Goal: Task Accomplishment & Management: Use online tool/utility

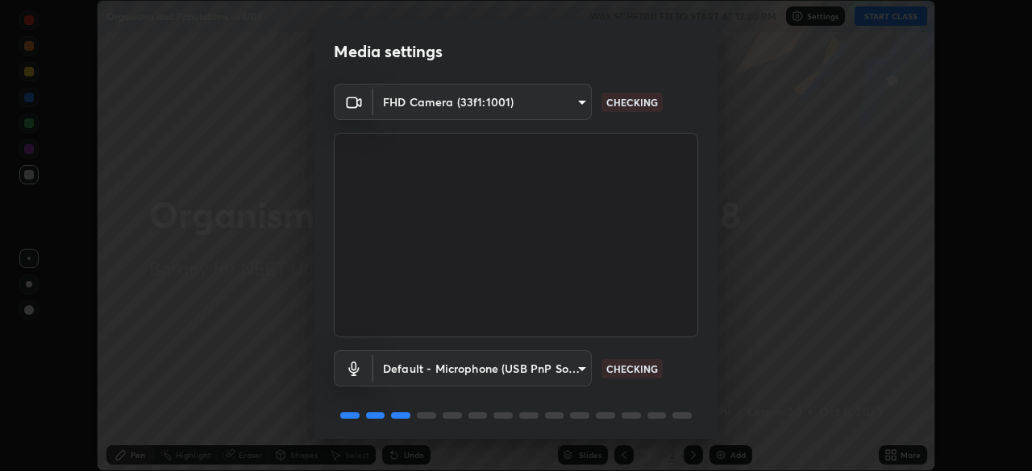
scroll to position [57, 0]
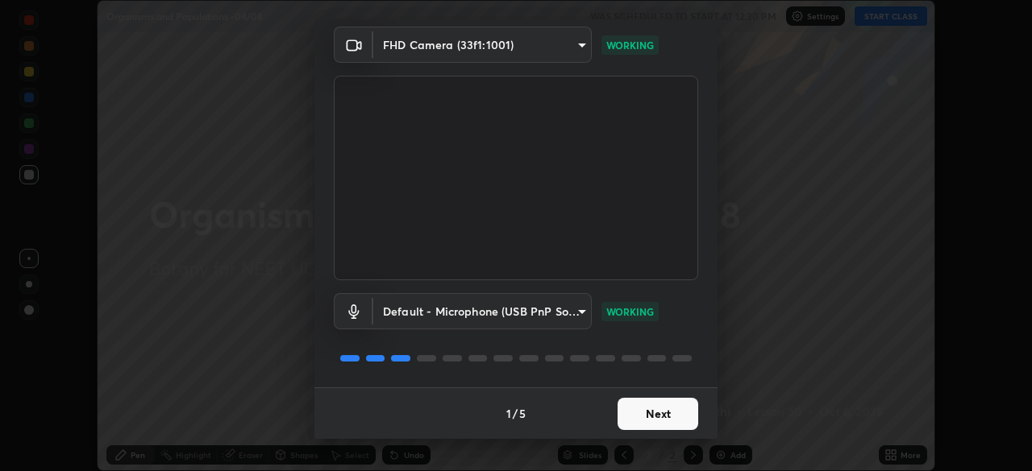
click at [665, 413] on button "Next" at bounding box center [657, 414] width 81 height 32
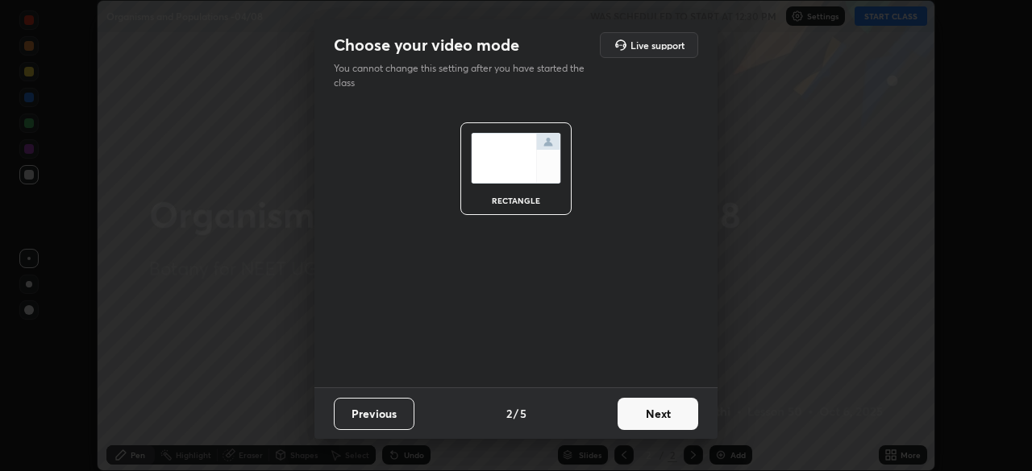
scroll to position [0, 0]
click at [675, 413] on button "Next" at bounding box center [657, 414] width 81 height 32
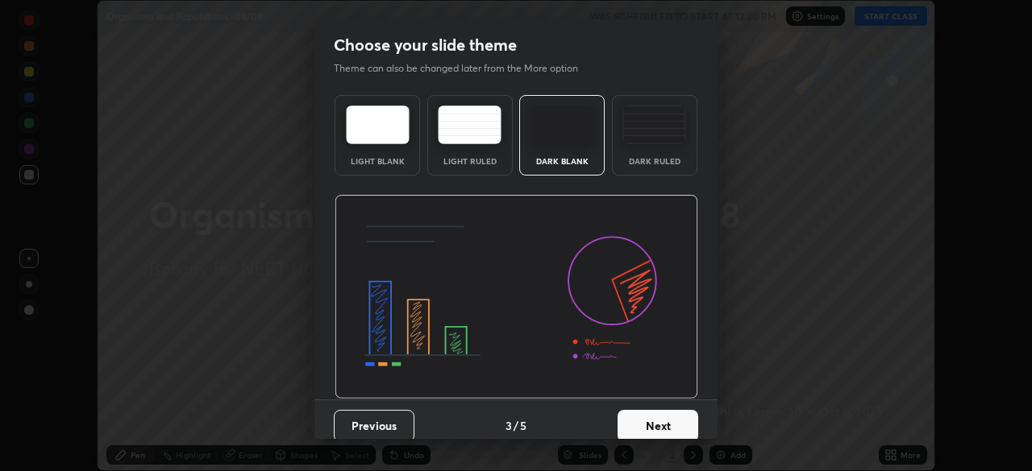
click at [670, 419] on button "Next" at bounding box center [657, 426] width 81 height 32
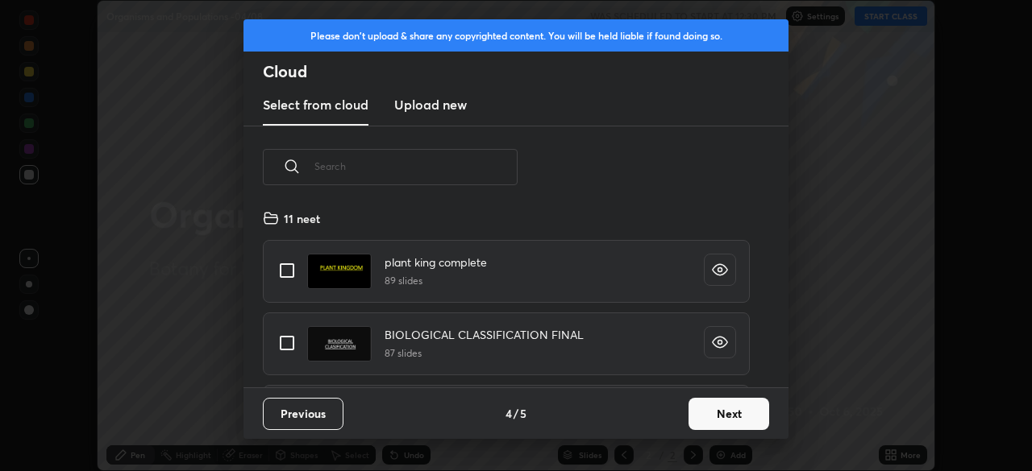
scroll to position [179, 517]
click at [451, 100] on h3 "Upload new" at bounding box center [430, 104] width 73 height 19
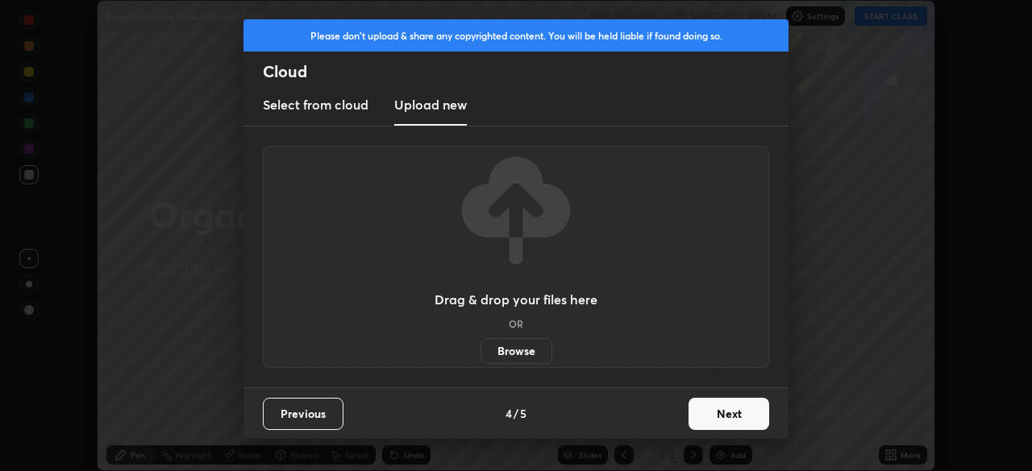
click at [527, 350] on label "Browse" at bounding box center [516, 351] width 72 height 26
click at [480, 350] on input "Browse" at bounding box center [480, 351] width 0 height 26
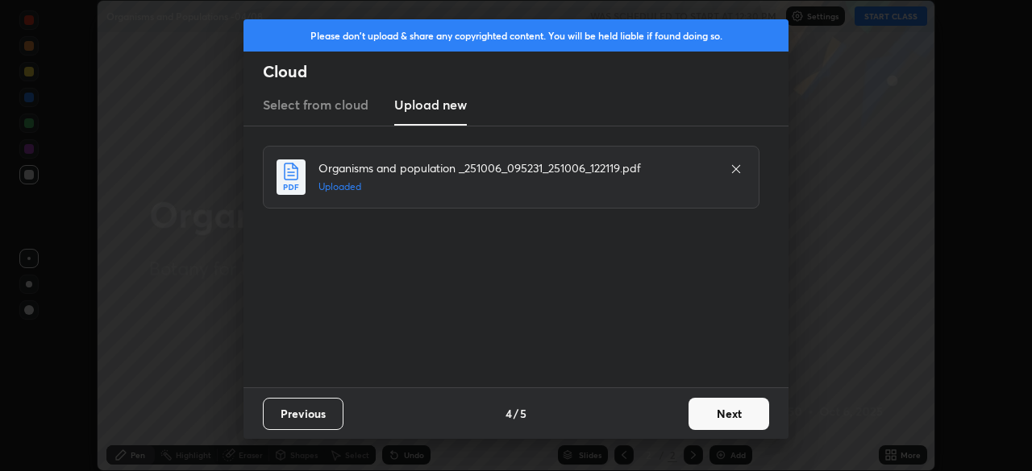
click at [727, 414] on button "Next" at bounding box center [728, 414] width 81 height 32
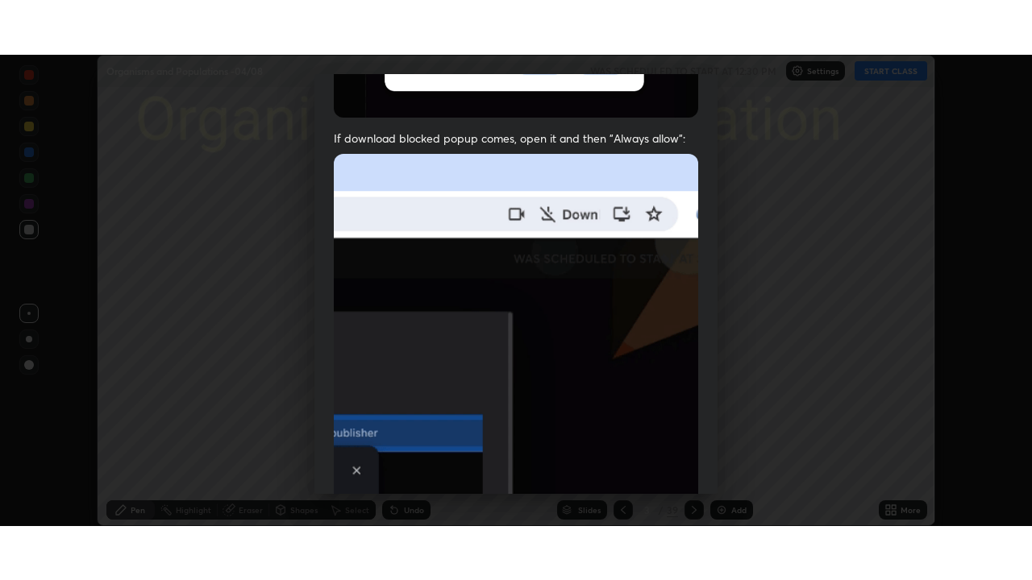
scroll to position [386, 0]
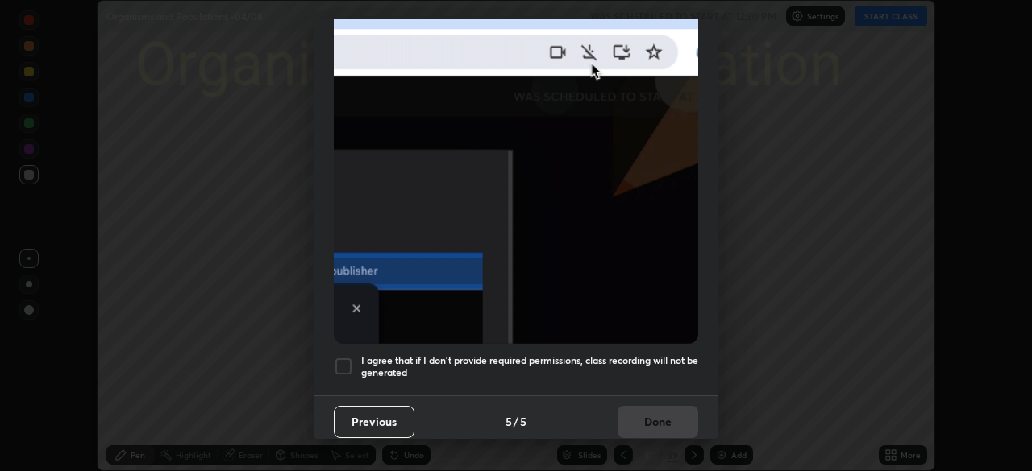
click at [345, 357] on div at bounding box center [343, 366] width 19 height 19
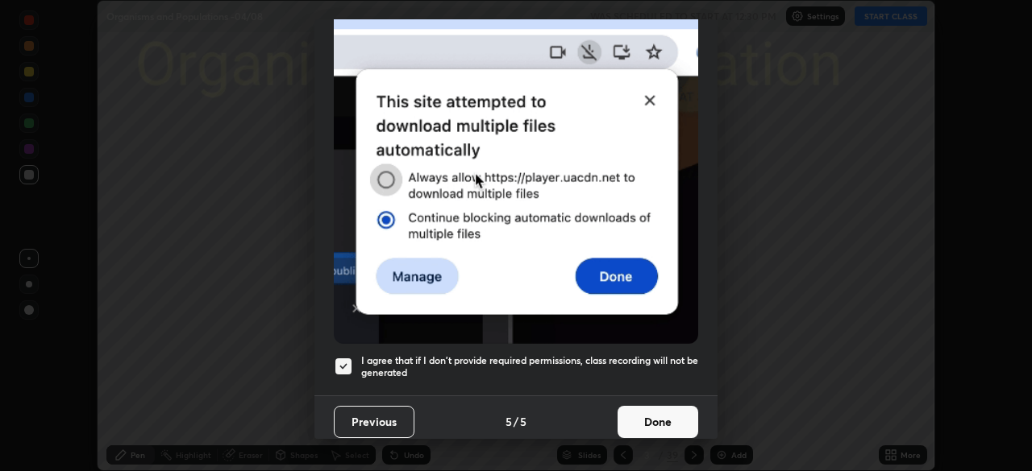
click at [658, 411] on button "Done" at bounding box center [657, 422] width 81 height 32
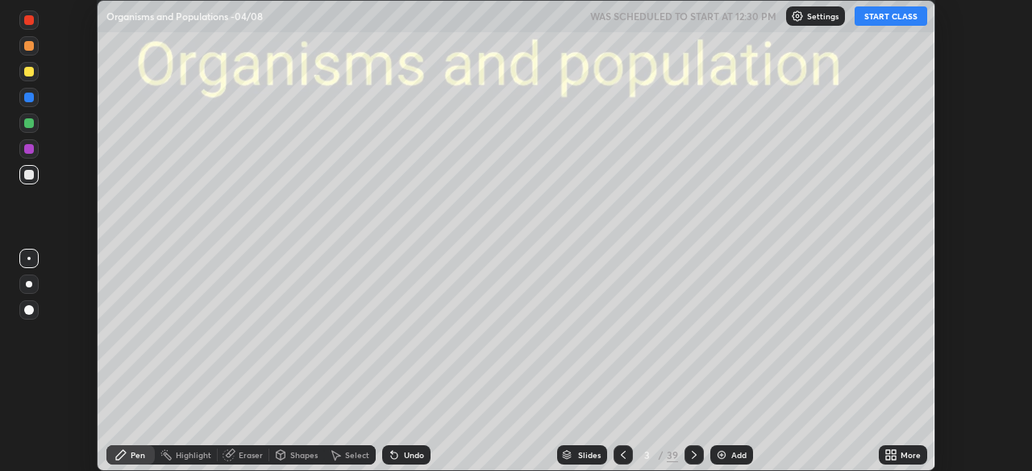
click at [904, 455] on div "More" at bounding box center [910, 455] width 20 height 8
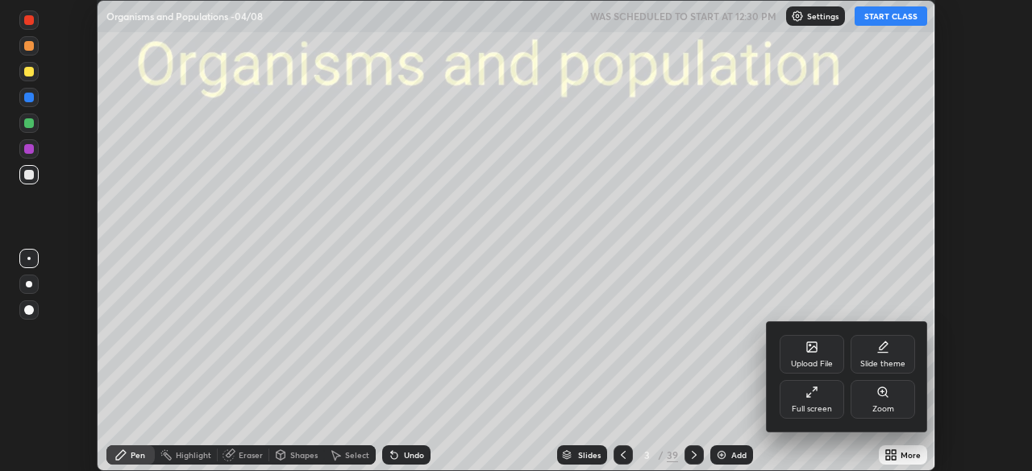
click at [812, 401] on div "Full screen" at bounding box center [811, 399] width 64 height 39
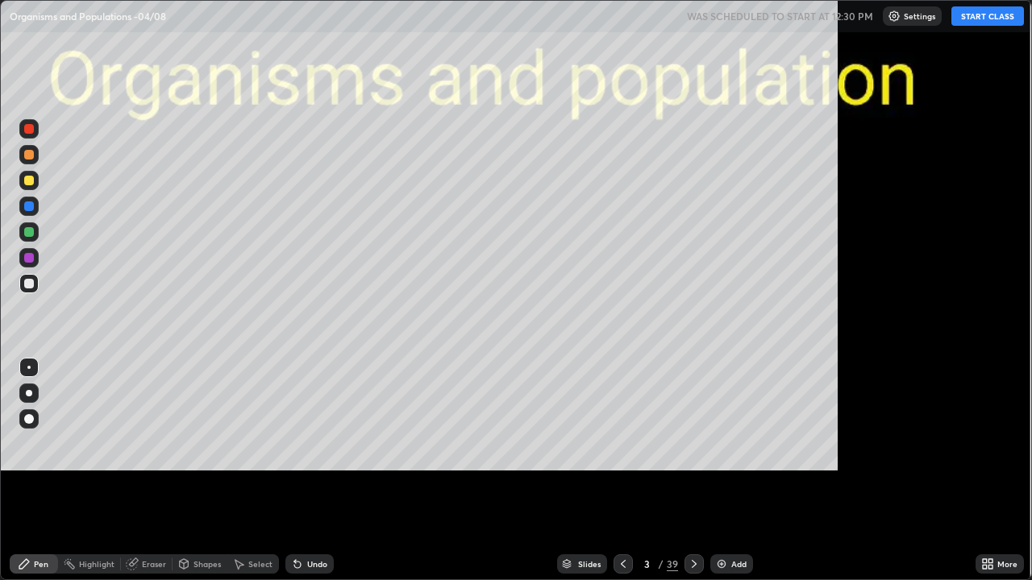
scroll to position [580, 1032]
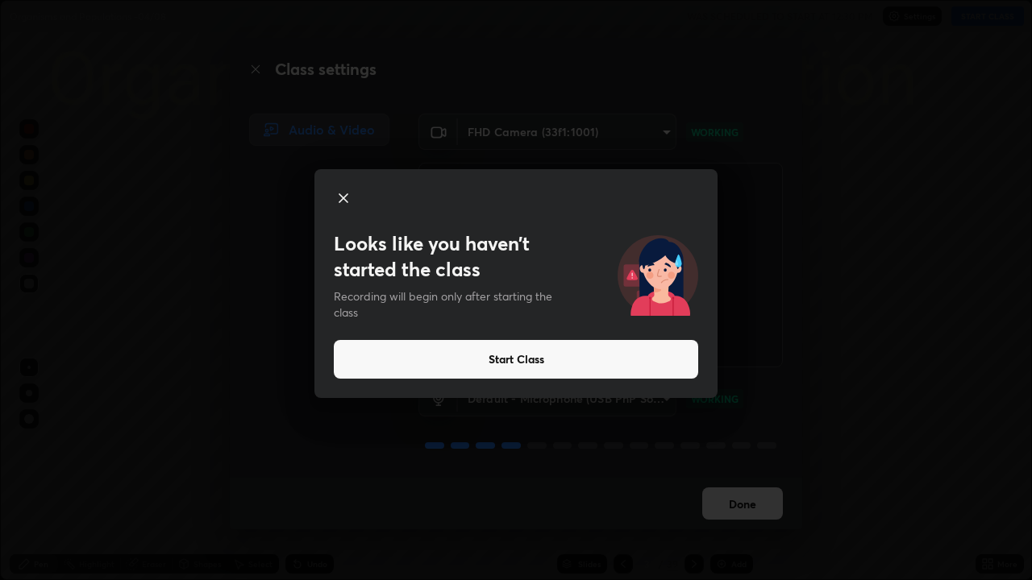
click at [508, 363] on button "Start Class" at bounding box center [516, 359] width 364 height 39
click at [430, 359] on button "Start Class" at bounding box center [516, 359] width 364 height 39
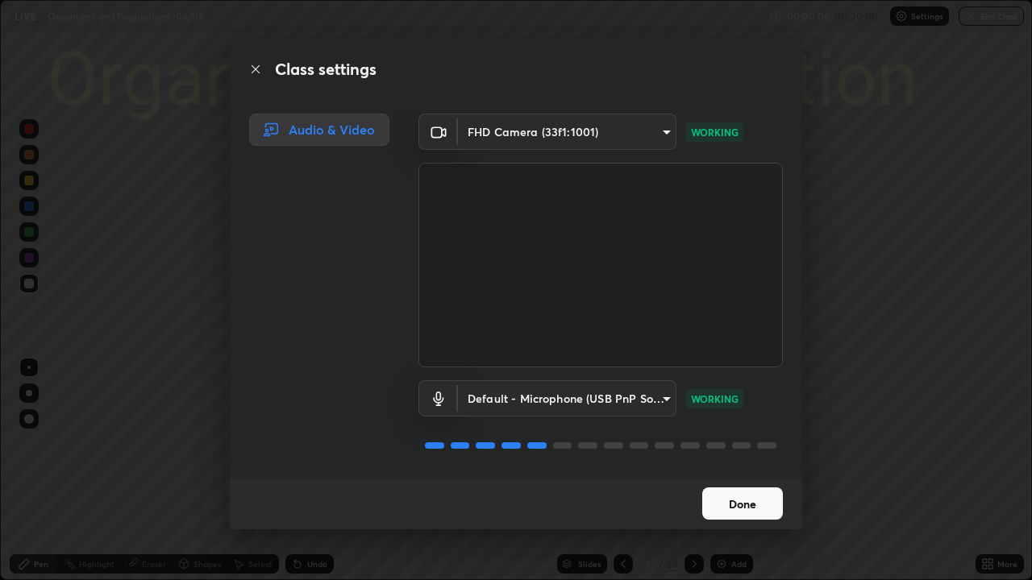
click at [718, 471] on button "Done" at bounding box center [742, 504] width 81 height 32
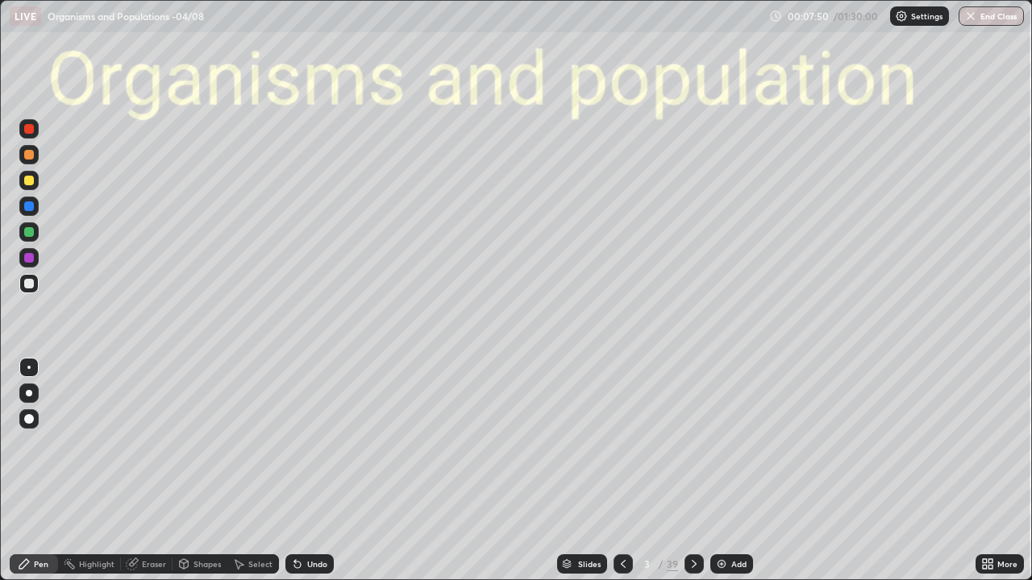
click at [583, 471] on div "Slides" at bounding box center [589, 564] width 23 height 8
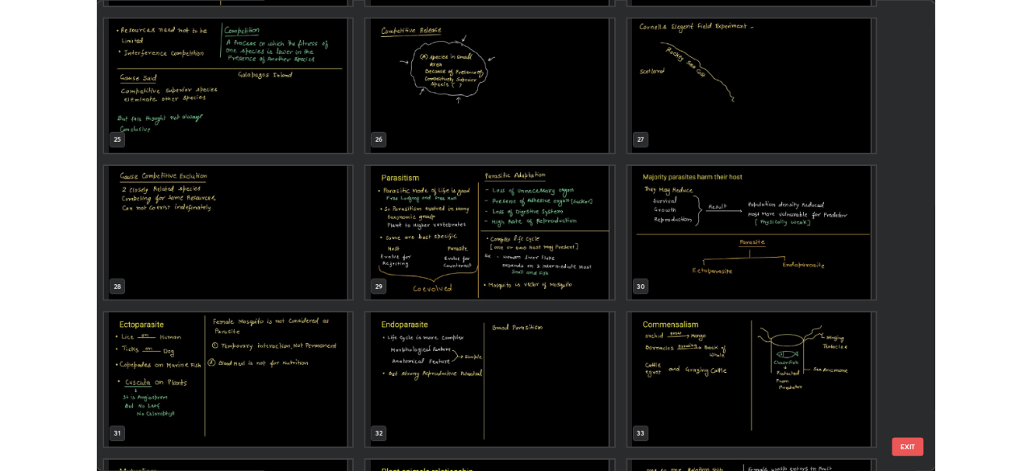
scroll to position [1434, 0]
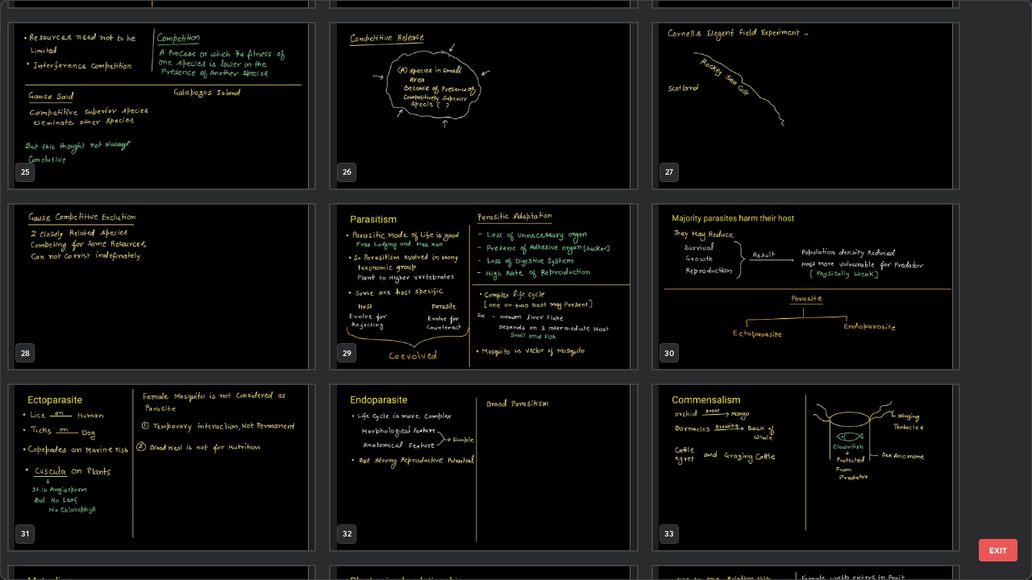
click at [396, 315] on img "grid" at bounding box center [482, 287] width 305 height 165
click at [398, 315] on img "grid" at bounding box center [482, 287] width 305 height 165
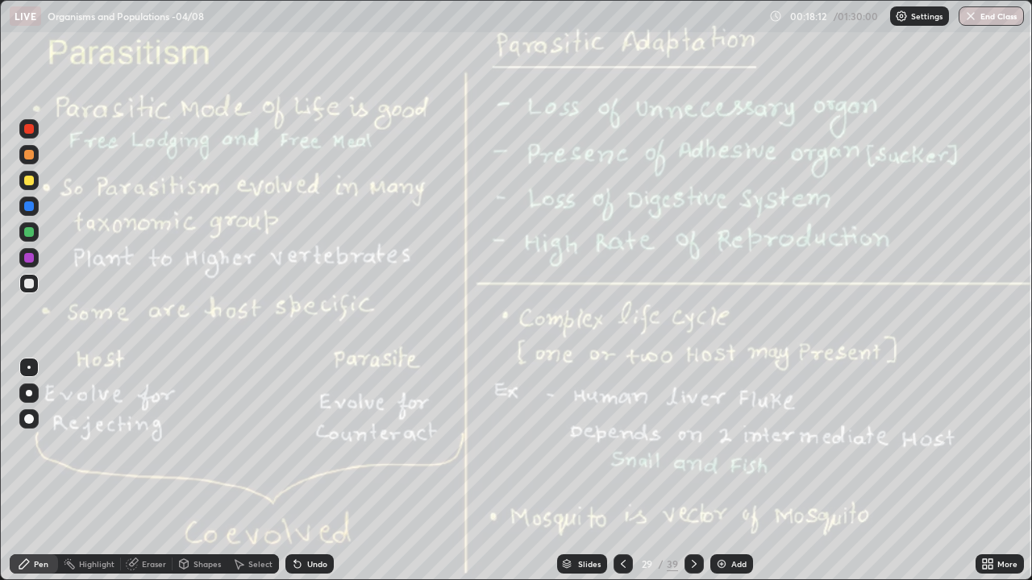
click at [725, 471] on img at bounding box center [721, 564] width 13 height 13
click at [33, 417] on div at bounding box center [29, 419] width 10 height 10
click at [32, 185] on div at bounding box center [29, 181] width 10 height 10
click at [614, 471] on div at bounding box center [621, 563] width 19 height 19
click at [29, 393] on div at bounding box center [29, 393] width 6 height 6
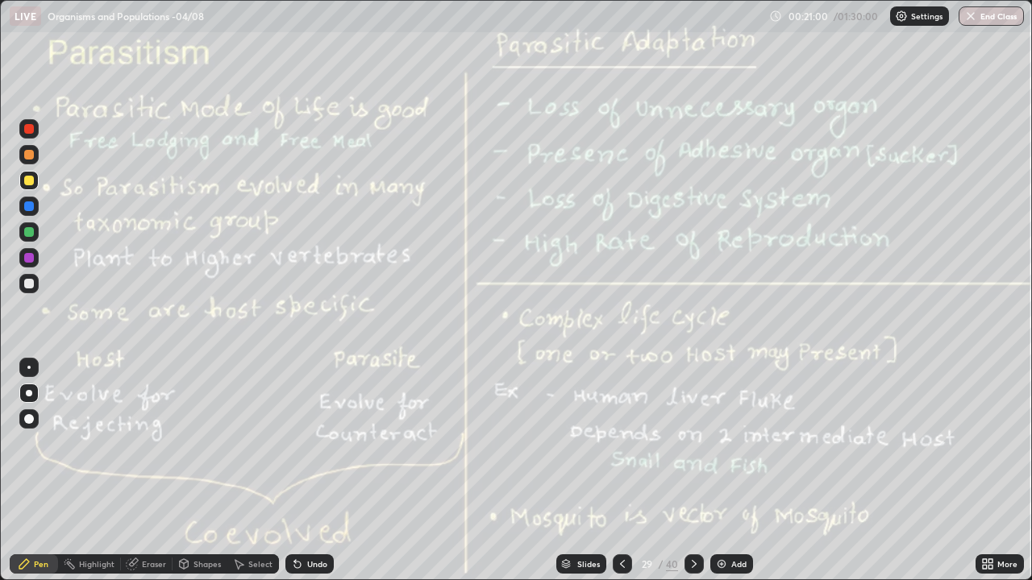
click at [30, 181] on div at bounding box center [29, 181] width 10 height 10
click at [692, 471] on icon at bounding box center [693, 564] width 13 height 13
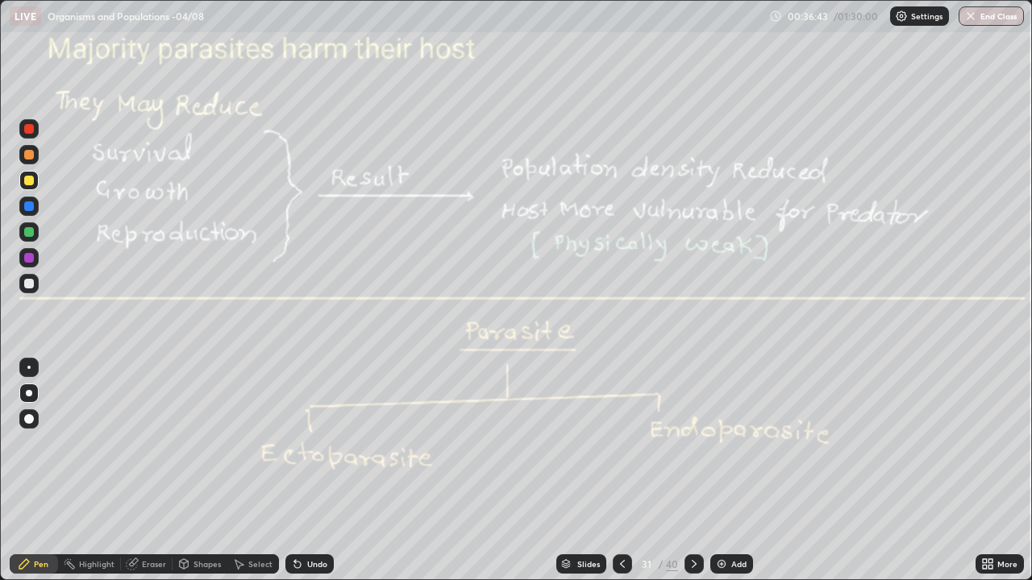
click at [692, 471] on icon at bounding box center [693, 564] width 13 height 13
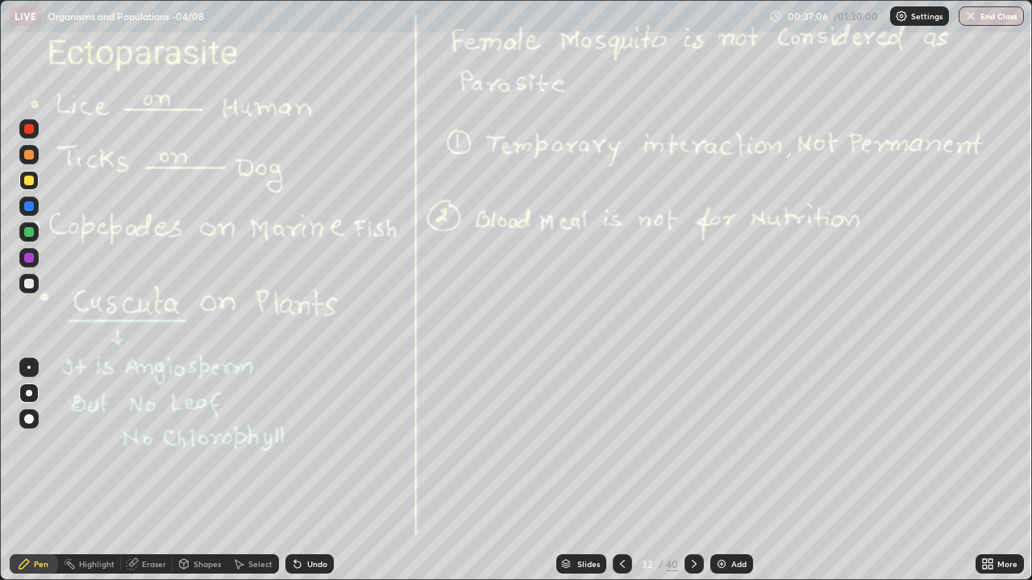
click at [31, 284] on div at bounding box center [29, 284] width 10 height 10
click at [27, 181] on div at bounding box center [29, 181] width 10 height 10
click at [295, 471] on icon at bounding box center [297, 565] width 6 height 6
click at [691, 471] on icon at bounding box center [693, 564] width 13 height 13
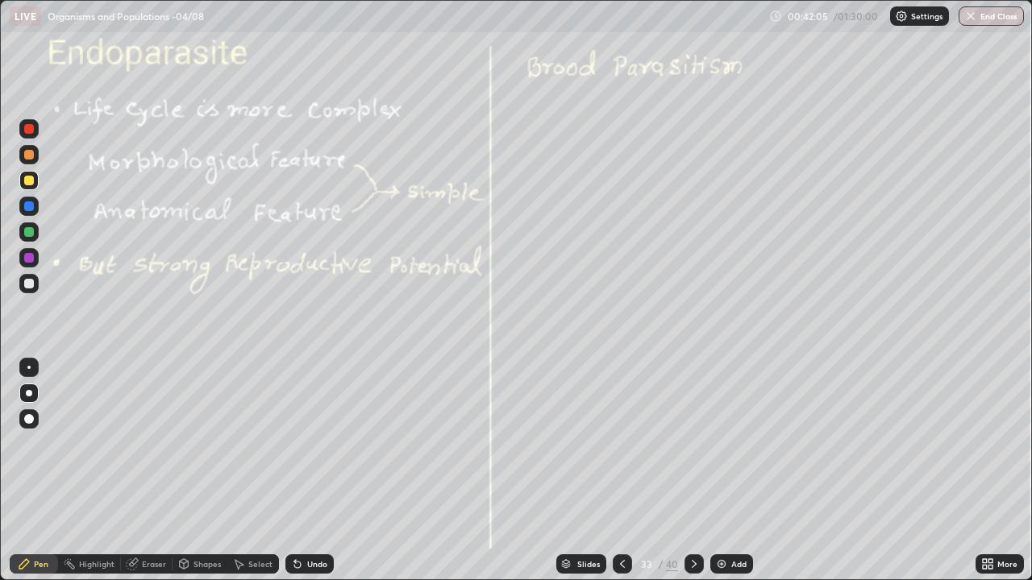
click at [621, 471] on icon at bounding box center [622, 564] width 13 height 13
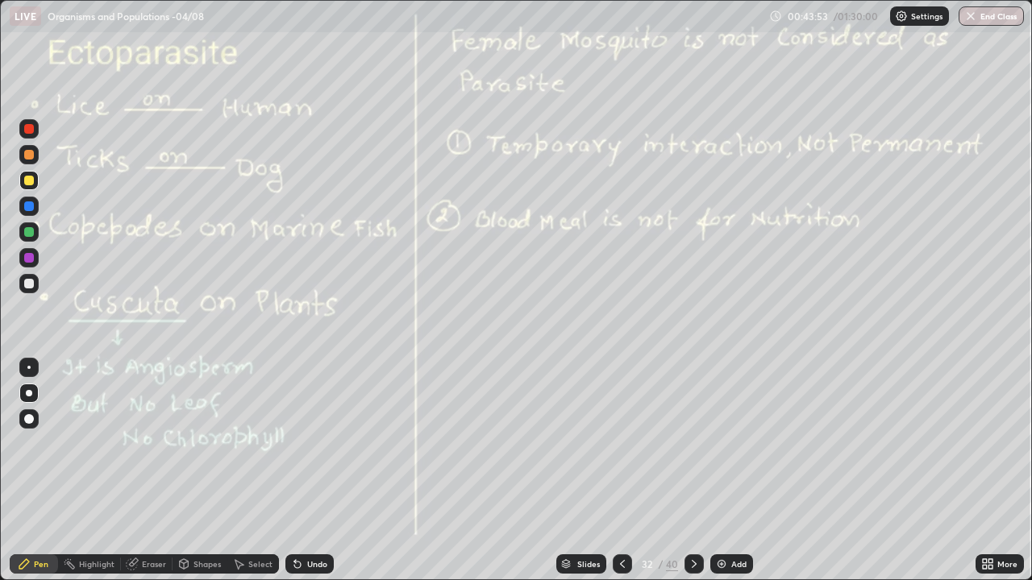
click at [693, 471] on icon at bounding box center [693, 564] width 13 height 13
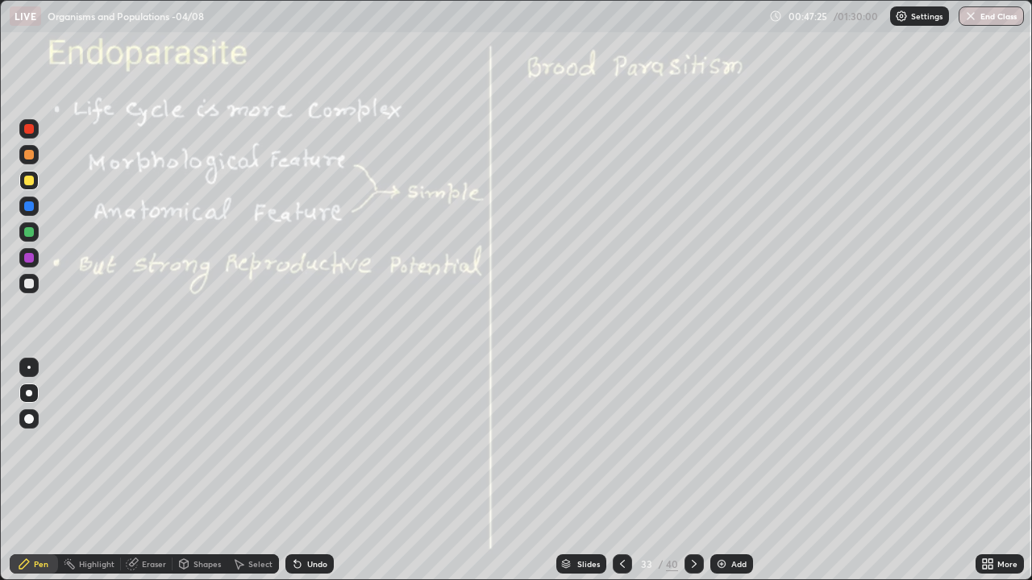
click at [25, 277] on div at bounding box center [28, 283] width 19 height 19
click at [315, 471] on div "Undo" at bounding box center [317, 564] width 20 height 8
click at [316, 471] on div "Undo" at bounding box center [317, 564] width 20 height 8
click at [318, 471] on div "Undo" at bounding box center [317, 564] width 20 height 8
click at [317, 471] on div "Undo" at bounding box center [317, 564] width 20 height 8
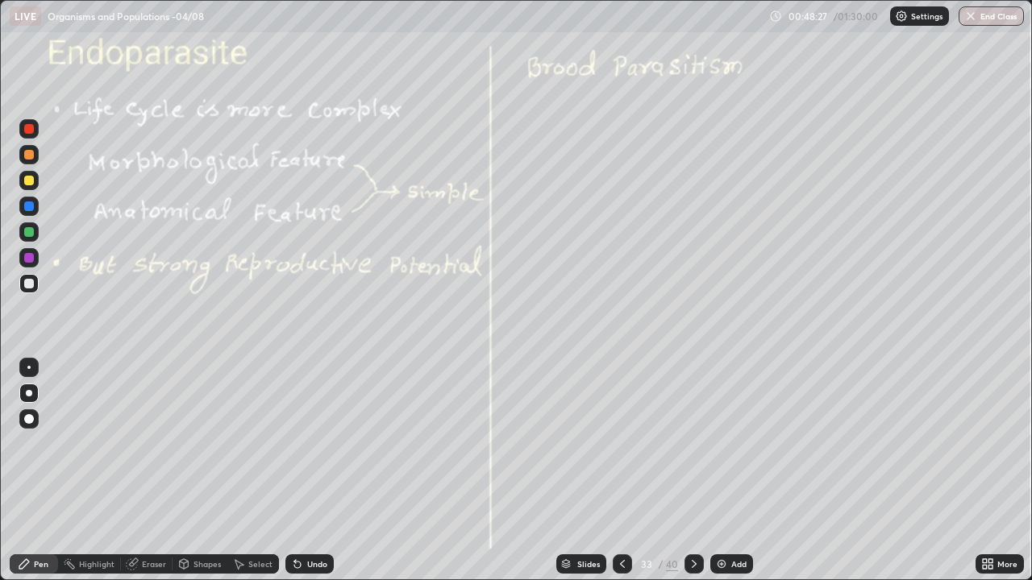
click at [317, 471] on div "Undo" at bounding box center [317, 564] width 20 height 8
click at [986, 471] on icon at bounding box center [987, 564] width 13 height 13
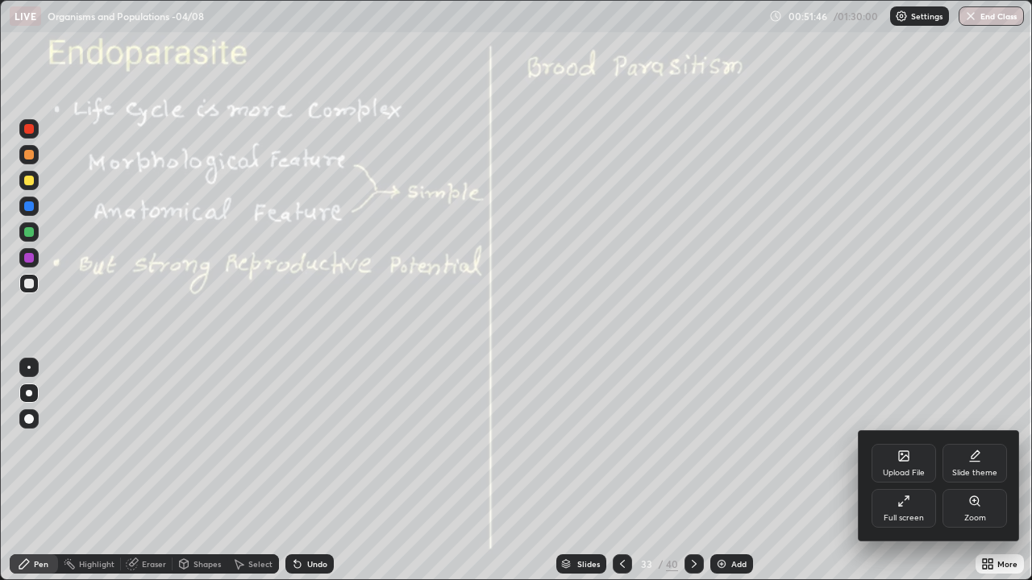
click at [894, 471] on div "Full screen" at bounding box center [903, 508] width 64 height 39
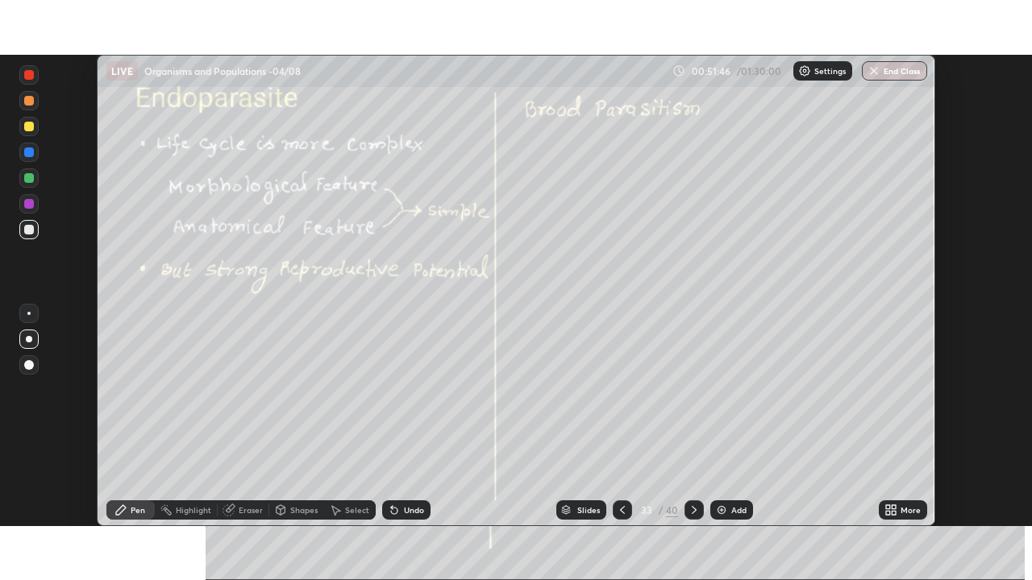
scroll to position [80117, 79557]
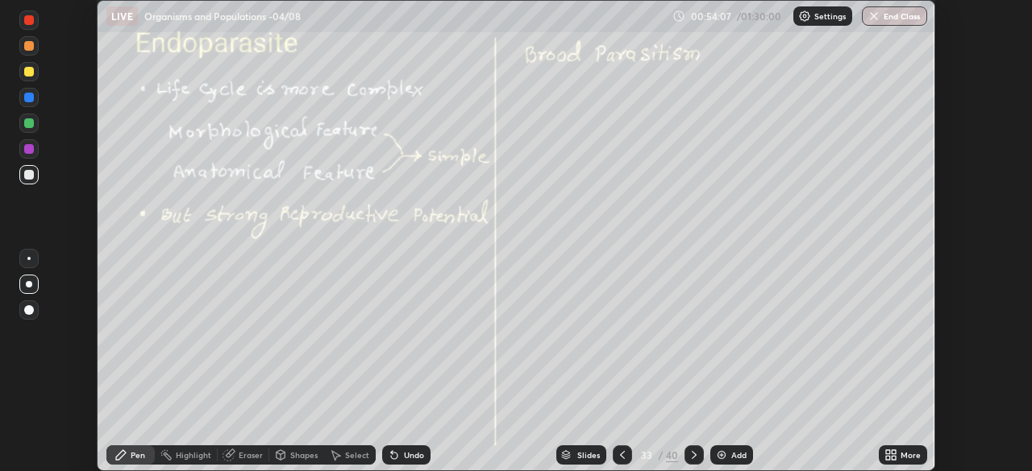
click at [894, 456] on icon at bounding box center [893, 458] width 4 height 4
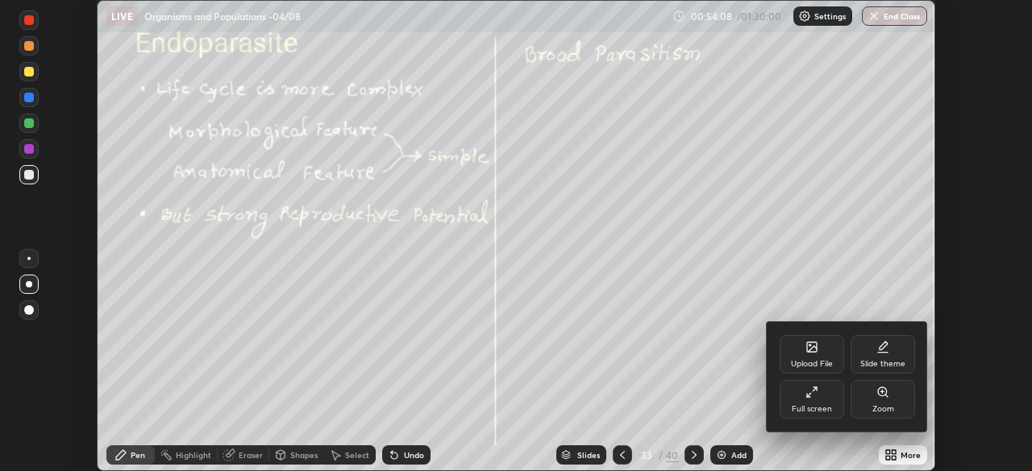
click at [808, 396] on icon at bounding box center [808, 395] width 3 height 3
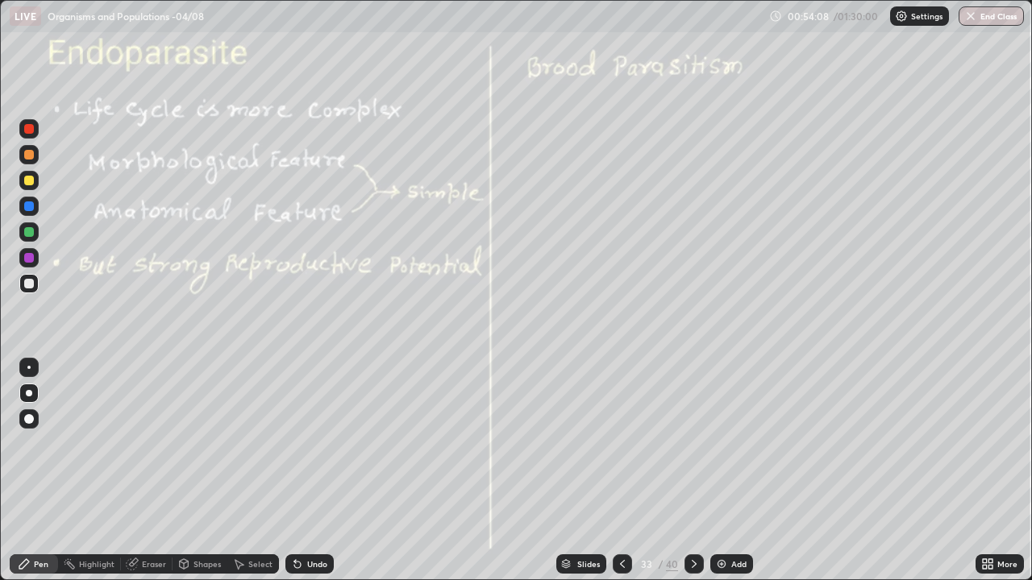
scroll to position [580, 1032]
click at [31, 182] on div at bounding box center [29, 181] width 10 height 10
click at [692, 471] on icon at bounding box center [693, 564] width 13 height 13
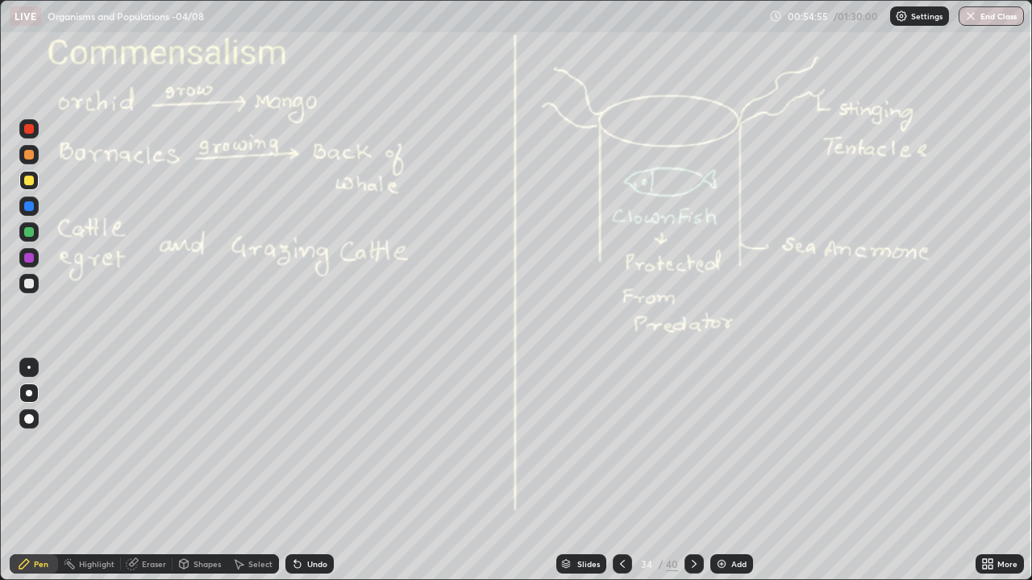
click at [31, 184] on div at bounding box center [29, 181] width 10 height 10
click at [621, 471] on icon at bounding box center [622, 564] width 13 height 13
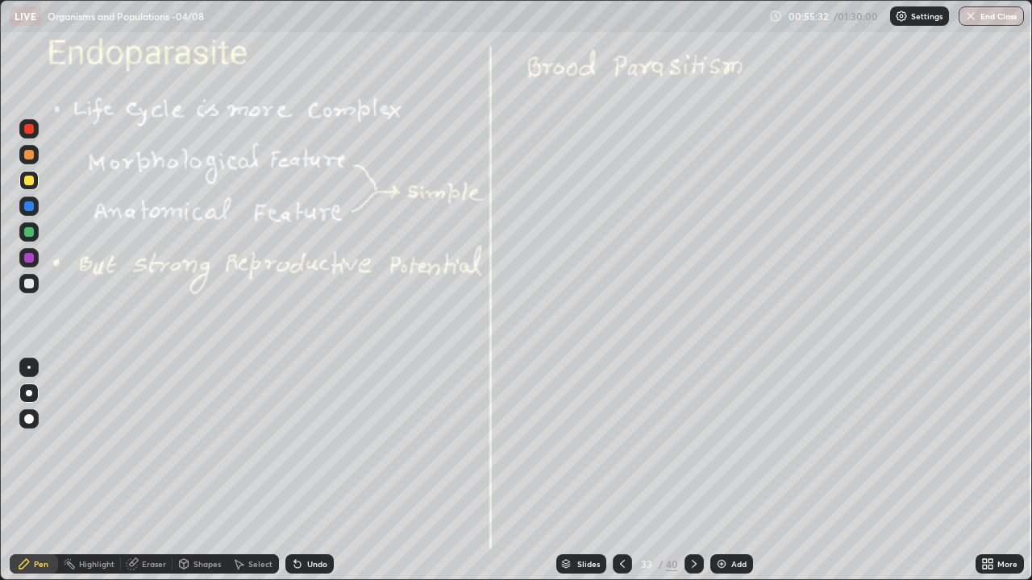
click at [691, 471] on icon at bounding box center [693, 564] width 5 height 8
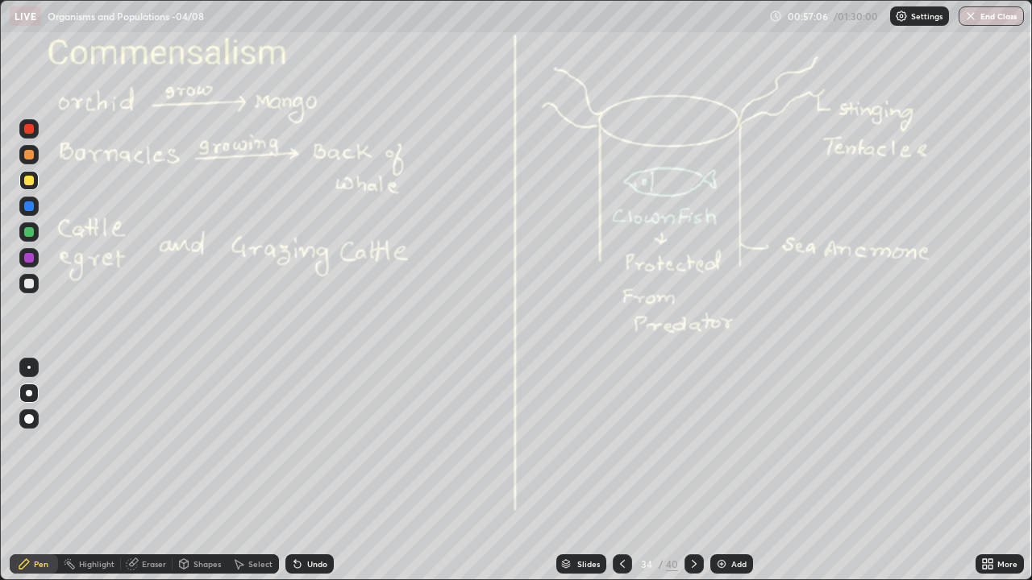
click at [721, 471] on img at bounding box center [721, 564] width 13 height 13
click at [30, 232] on div at bounding box center [29, 232] width 10 height 10
click at [618, 471] on div at bounding box center [623, 563] width 19 height 19
click at [691, 471] on icon at bounding box center [693, 564] width 13 height 13
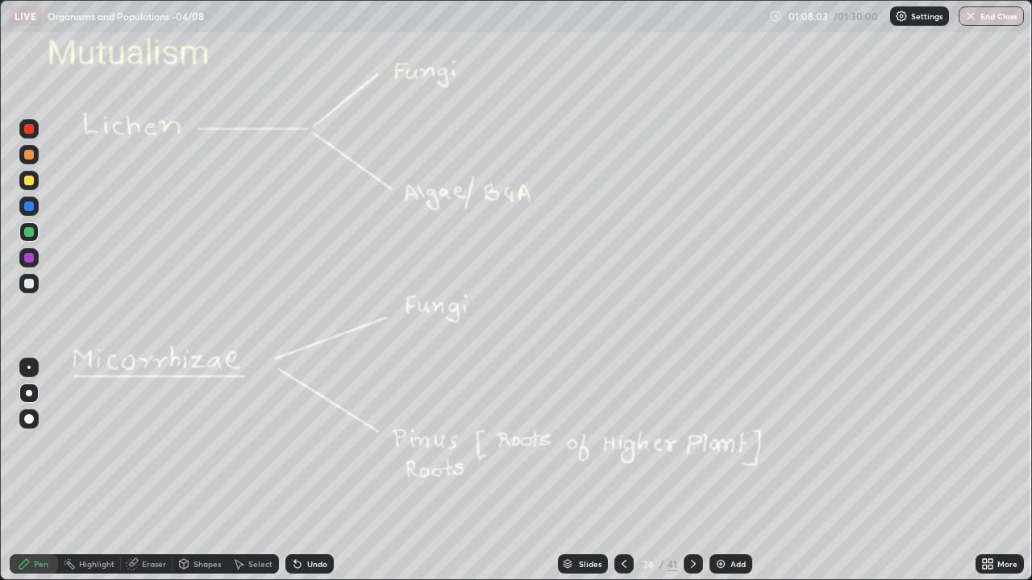
click at [26, 287] on div at bounding box center [29, 284] width 10 height 10
click at [25, 258] on div at bounding box center [29, 258] width 10 height 10
click at [29, 393] on div at bounding box center [29, 393] width 6 height 6
click at [33, 181] on div at bounding box center [29, 181] width 10 height 10
click at [316, 471] on div "Undo" at bounding box center [317, 564] width 20 height 8
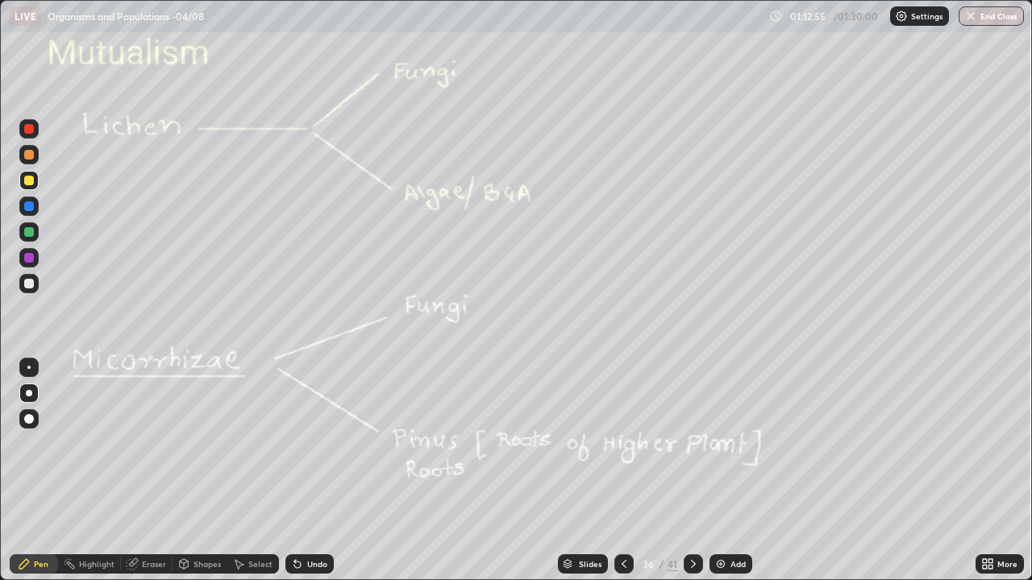
click at [694, 471] on icon at bounding box center [693, 564] width 13 height 13
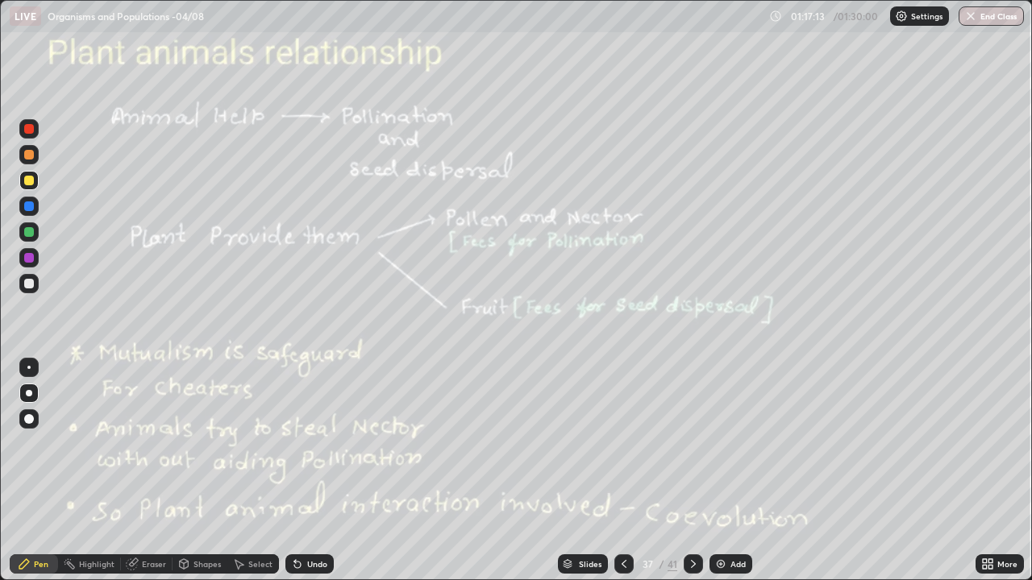
click at [726, 471] on div "Add" at bounding box center [730, 563] width 43 height 19
click at [30, 284] on div at bounding box center [29, 284] width 10 height 10
click at [137, 471] on icon at bounding box center [132, 564] width 13 height 13
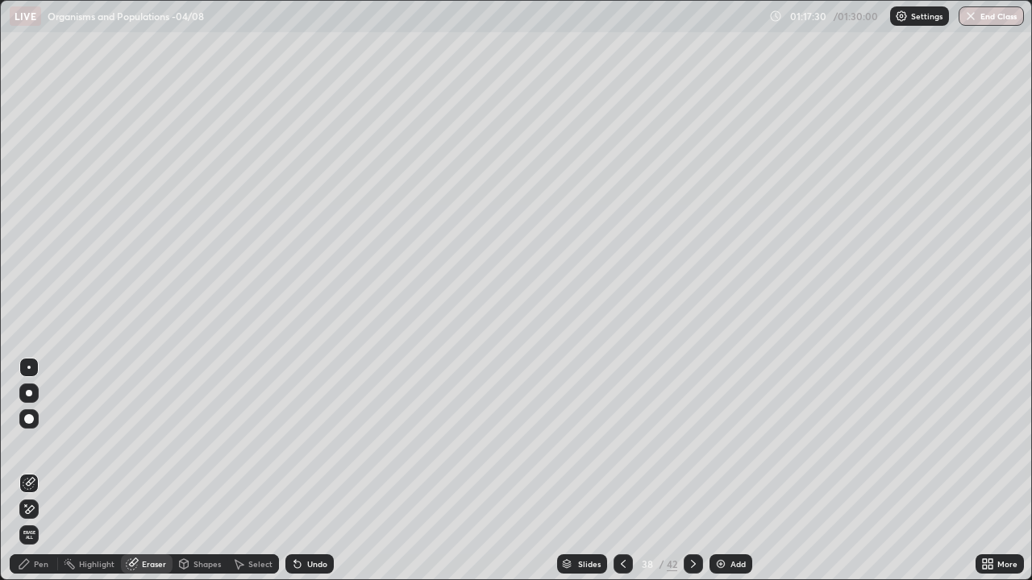
click at [39, 471] on div "Pen" at bounding box center [41, 564] width 15 height 8
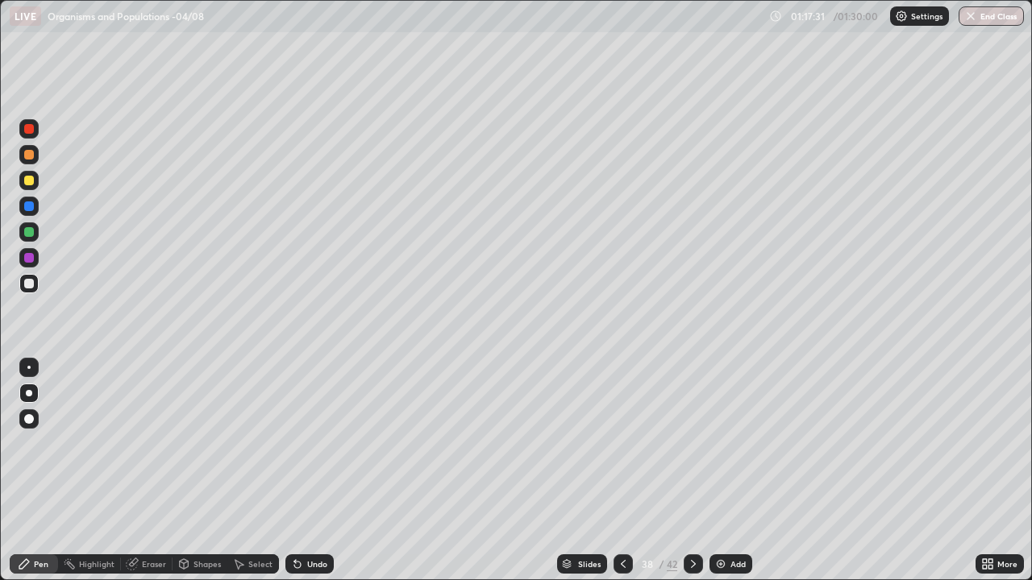
click at [30, 391] on div at bounding box center [29, 393] width 6 height 6
click at [29, 367] on div at bounding box center [28, 367] width 3 height 3
click at [27, 230] on div at bounding box center [29, 232] width 10 height 10
click at [32, 176] on div at bounding box center [28, 180] width 19 height 19
click at [27, 283] on div at bounding box center [29, 284] width 10 height 10
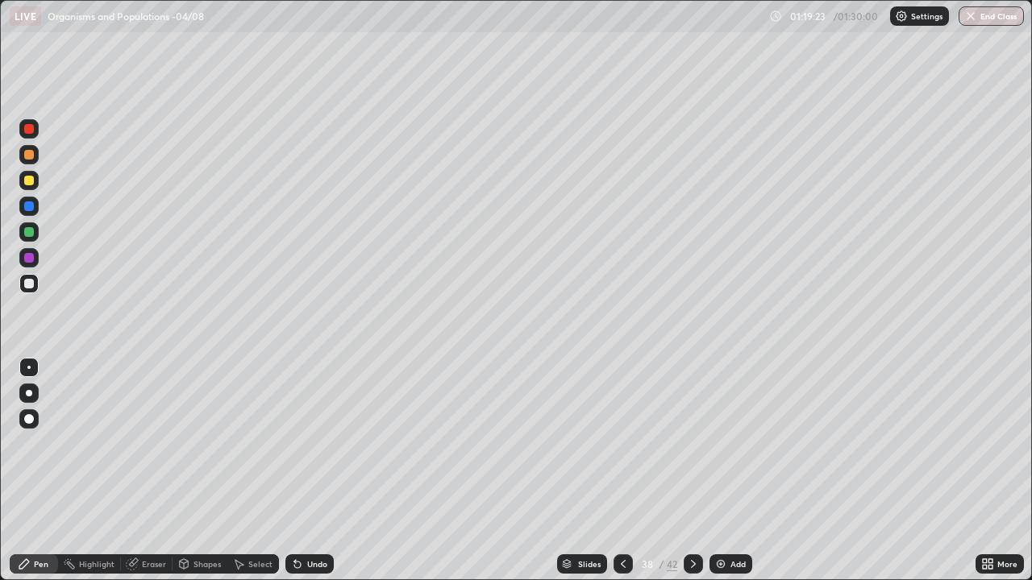
click at [33, 260] on div at bounding box center [28, 257] width 19 height 19
click at [27, 285] on div at bounding box center [29, 284] width 10 height 10
click at [691, 471] on icon at bounding box center [693, 564] width 13 height 13
click at [30, 284] on div at bounding box center [29, 284] width 10 height 10
click at [689, 471] on icon at bounding box center [693, 564] width 13 height 13
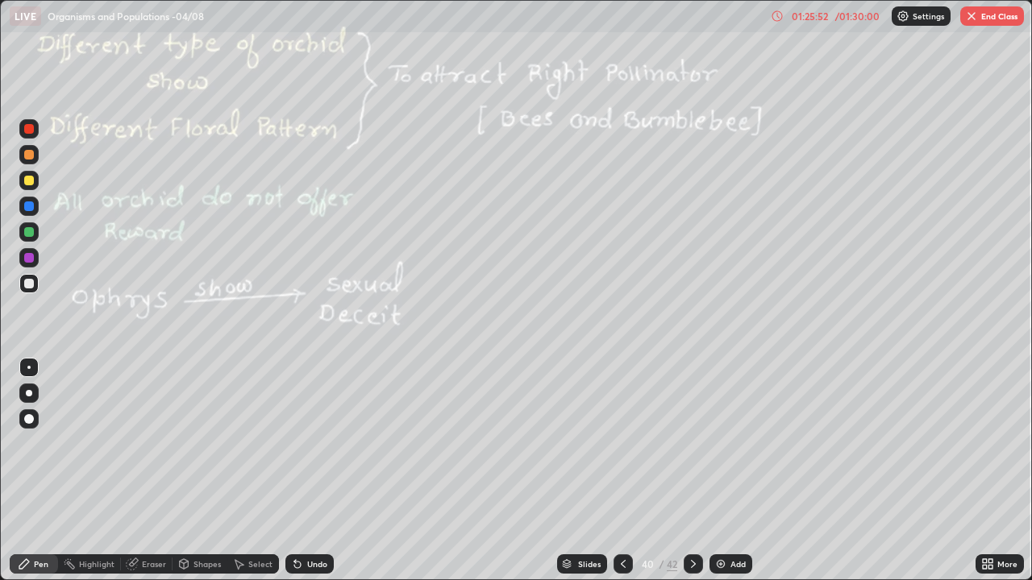
click at [691, 471] on icon at bounding box center [693, 564] width 13 height 13
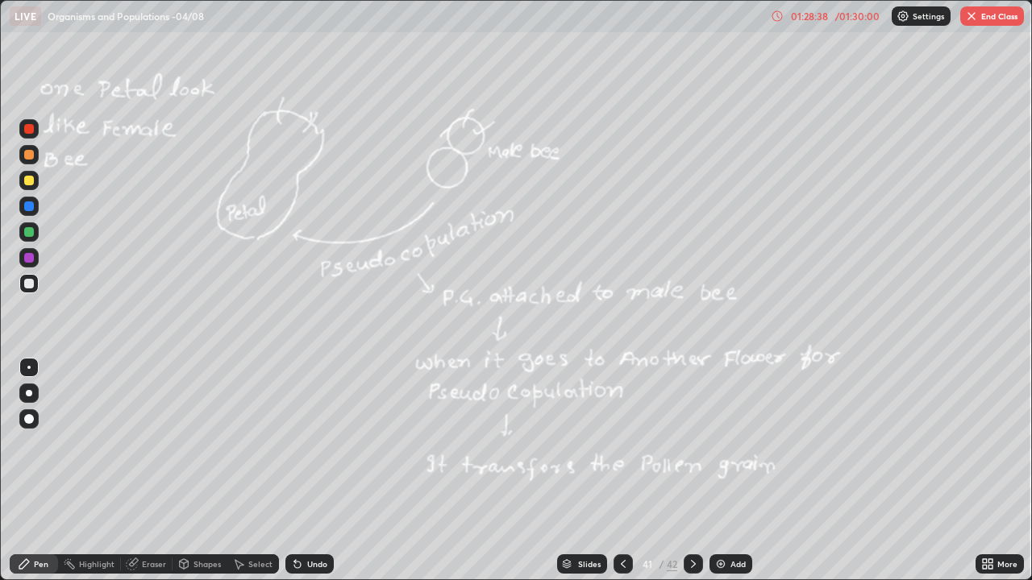
click at [977, 19] on button "End Class" at bounding box center [992, 15] width 64 height 19
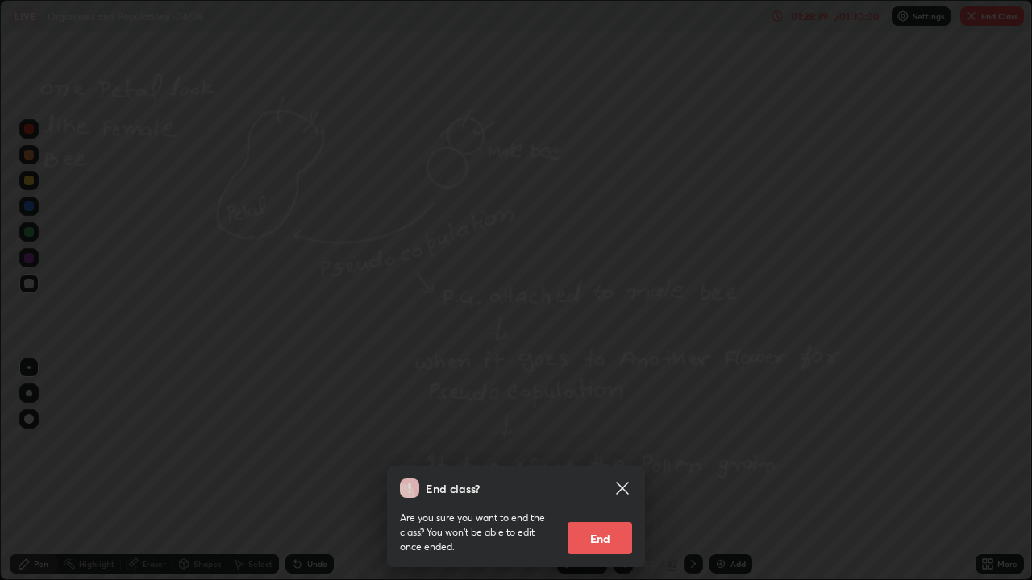
click at [597, 471] on button "End" at bounding box center [599, 538] width 64 height 32
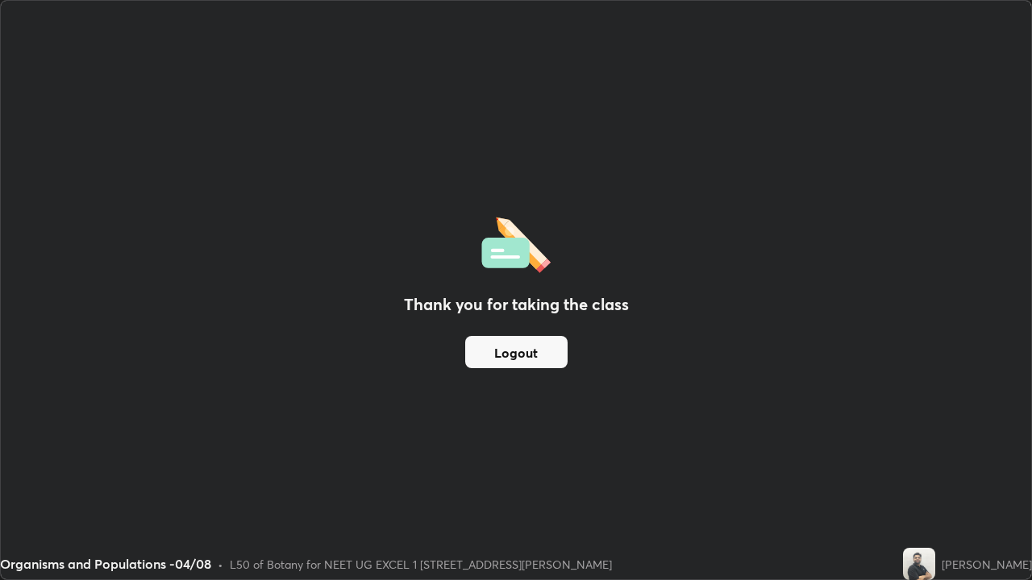
click at [525, 345] on button "Logout" at bounding box center [516, 352] width 102 height 32
